Goal: Navigation & Orientation: Go to known website

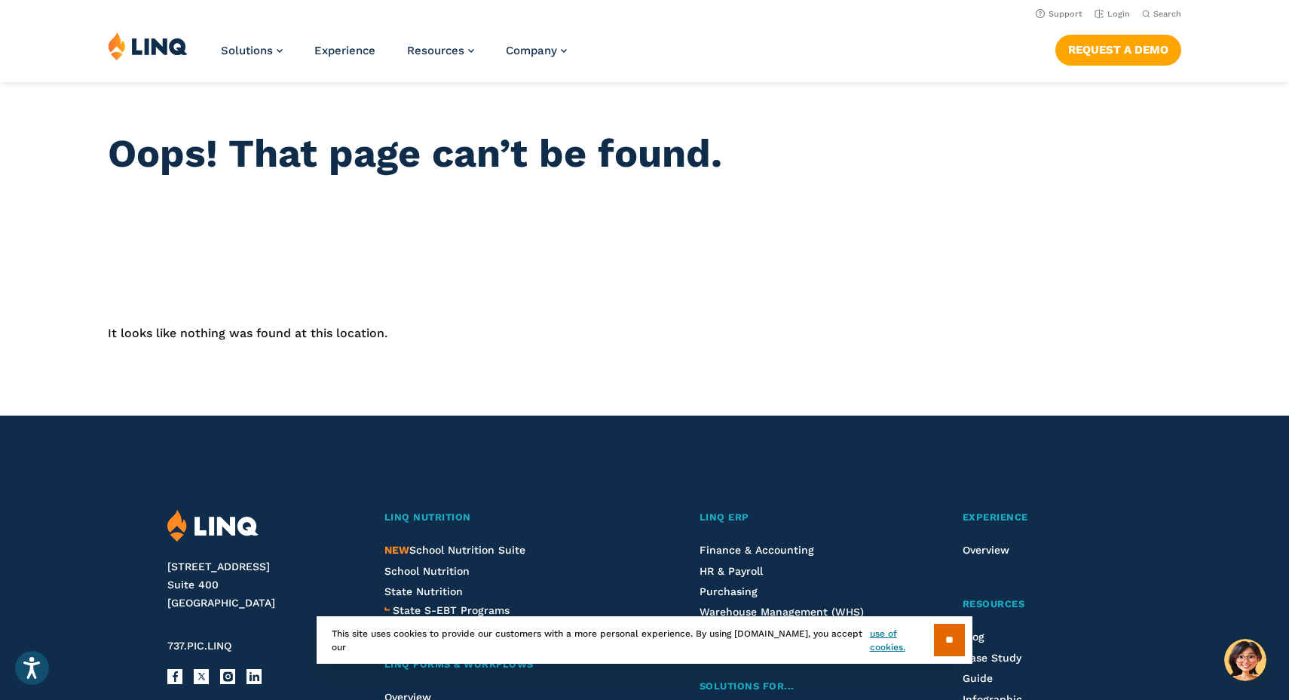
click at [173, 41] on img at bounding box center [148, 46] width 80 height 29
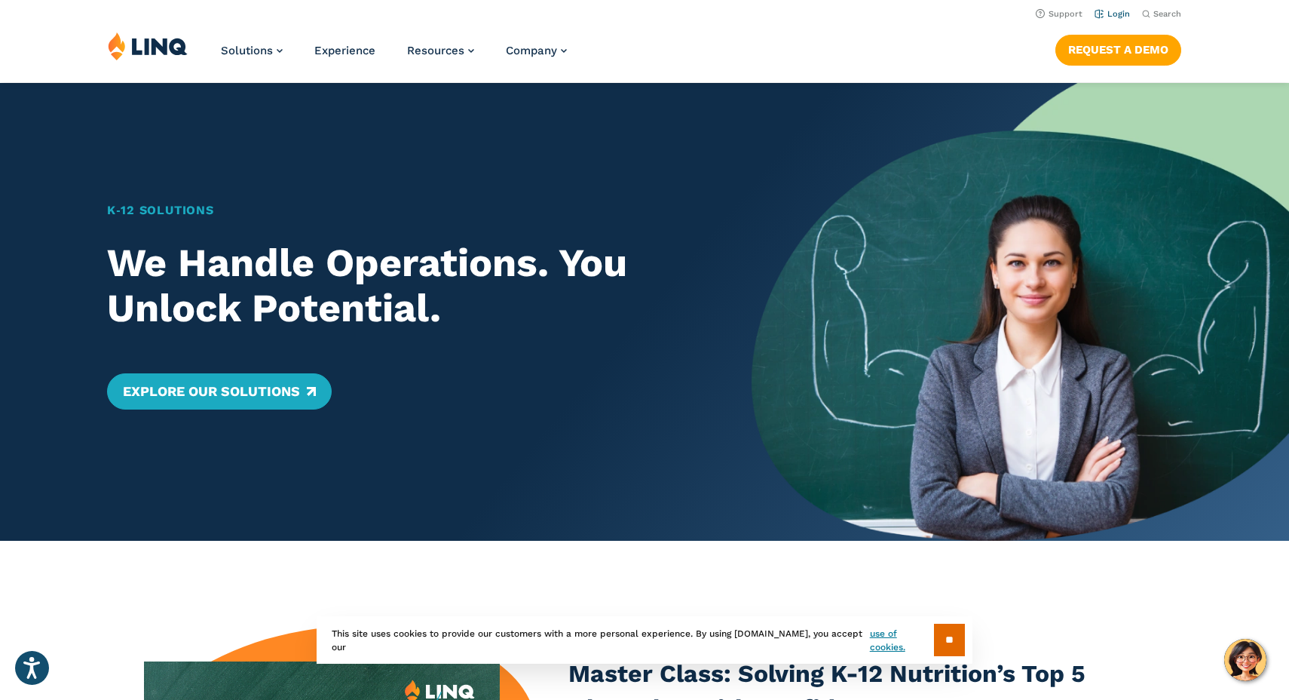
click at [1109, 17] on link "Login" at bounding box center [1112, 14] width 35 height 10
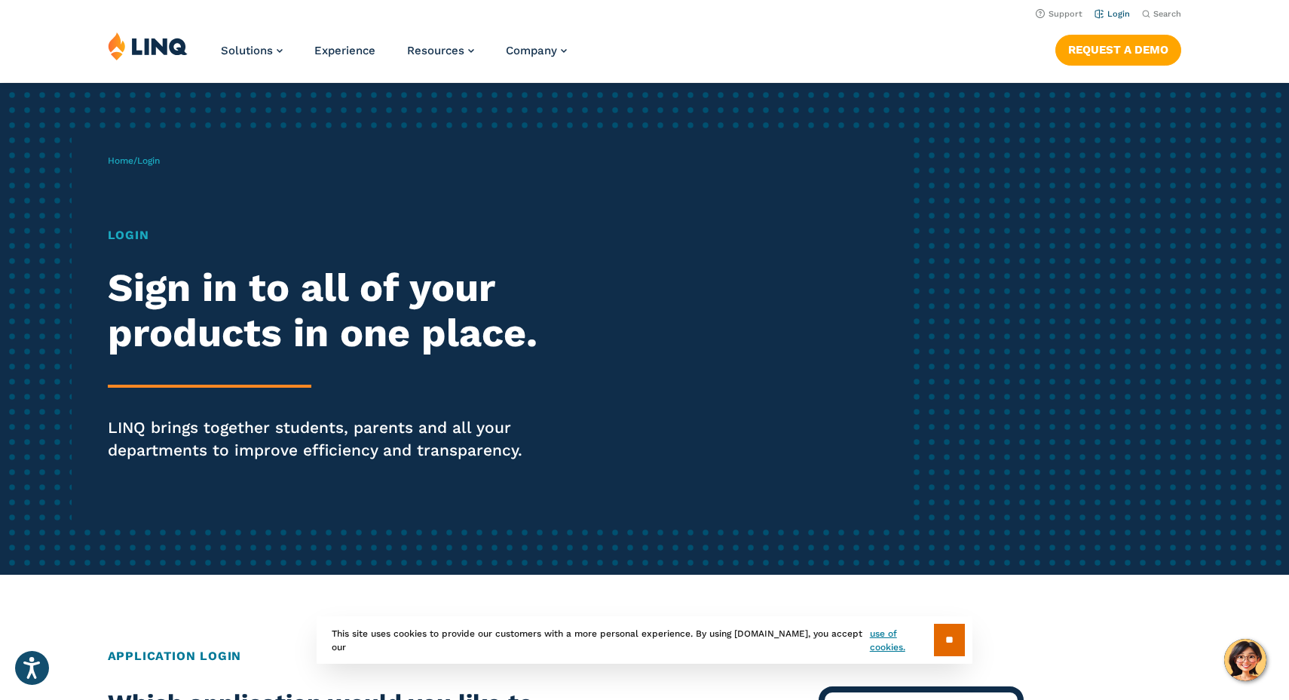
click at [1114, 15] on link "Login" at bounding box center [1112, 14] width 35 height 10
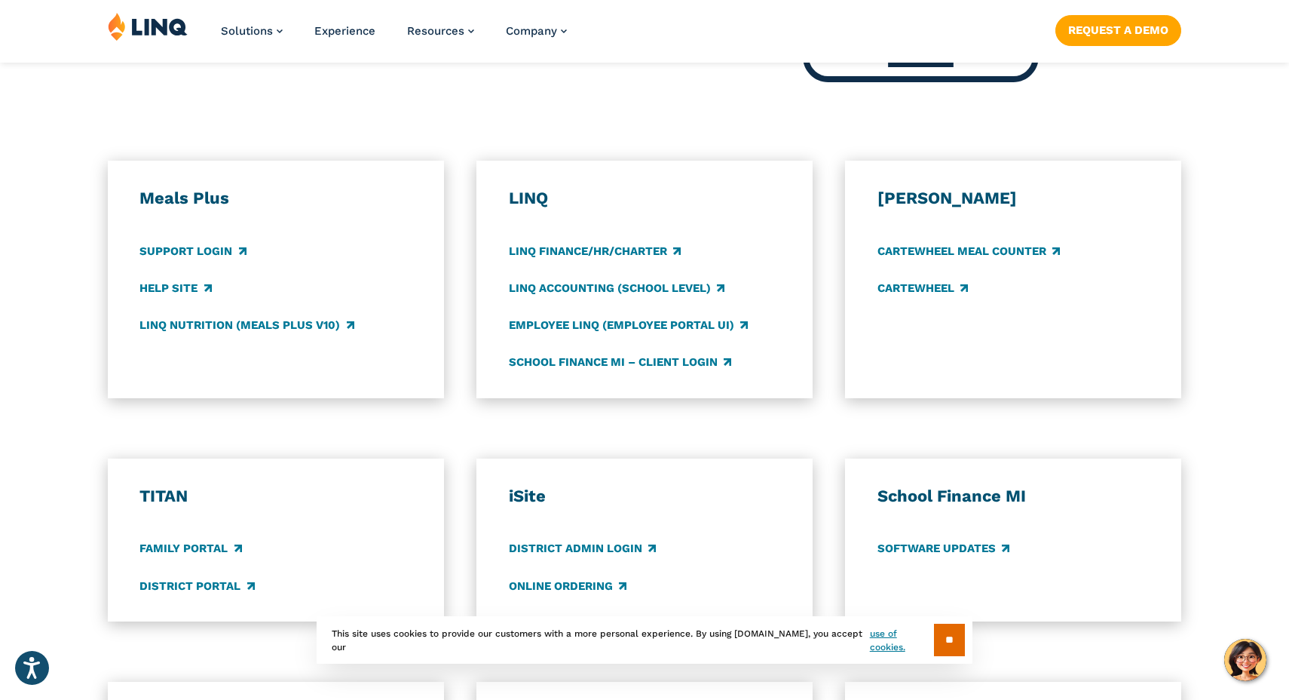
scroll to position [754, 0]
